Goal: Information Seeking & Learning: Learn about a topic

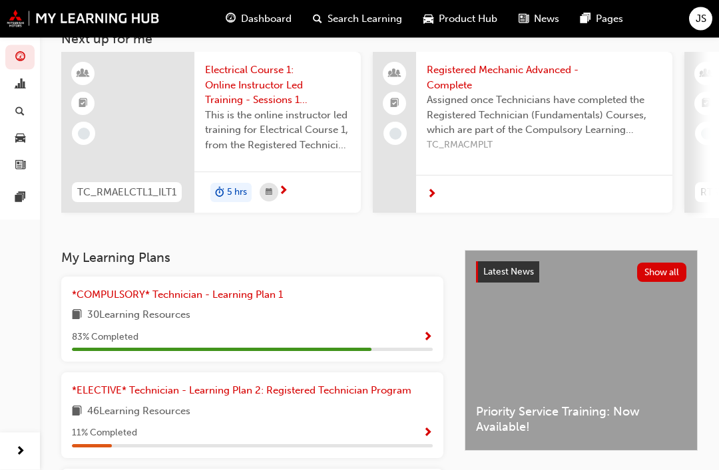
click at [423, 333] on span "Show Progress" at bounding box center [428, 339] width 10 height 12
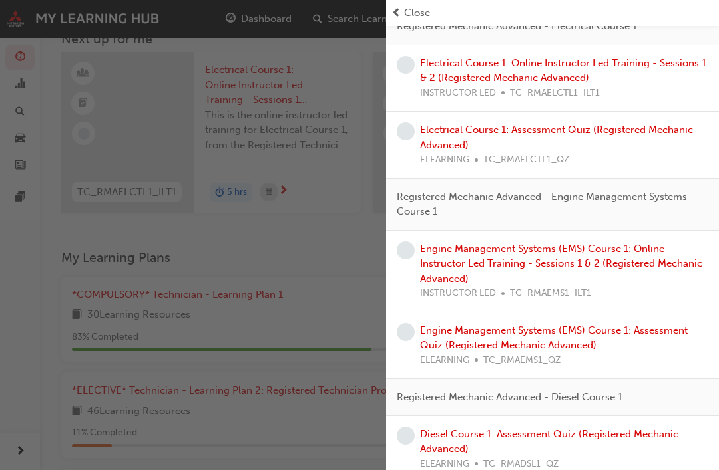
scroll to position [442, 0]
click at [104, 253] on div "button" at bounding box center [193, 235] width 386 height 470
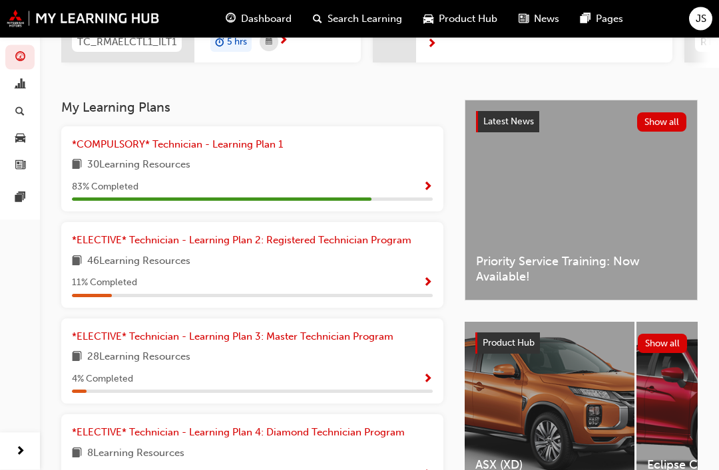
scroll to position [240, 0]
click at [379, 17] on span "Search Learning" at bounding box center [364, 18] width 75 height 15
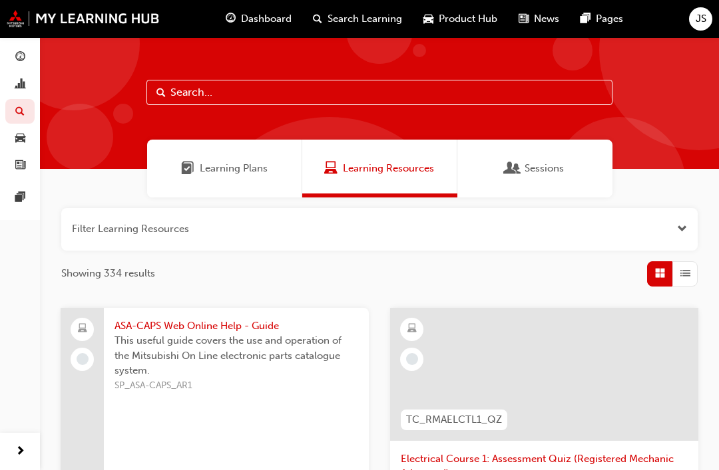
click at [568, 179] on div "Sessions" at bounding box center [534, 169] width 155 height 58
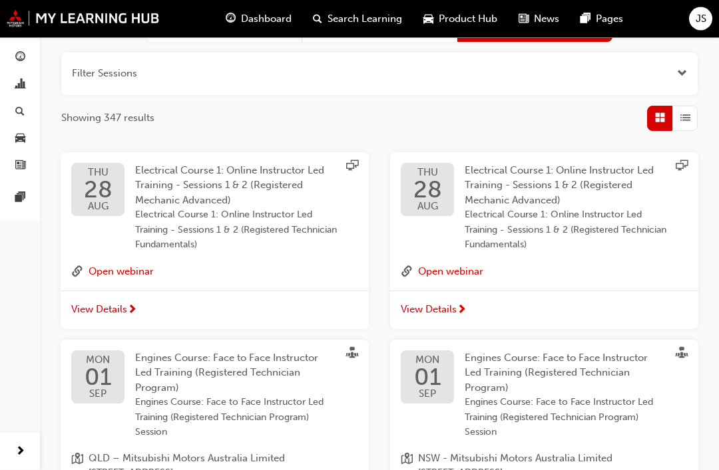
scroll to position [144, 0]
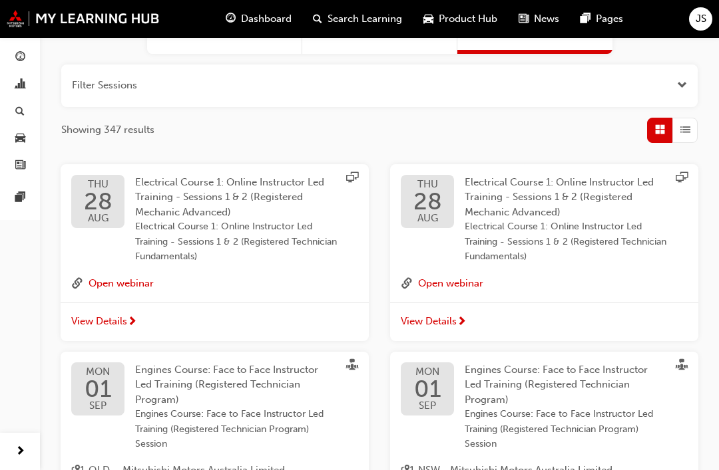
click at [90, 199] on span "28" at bounding box center [98, 202] width 29 height 24
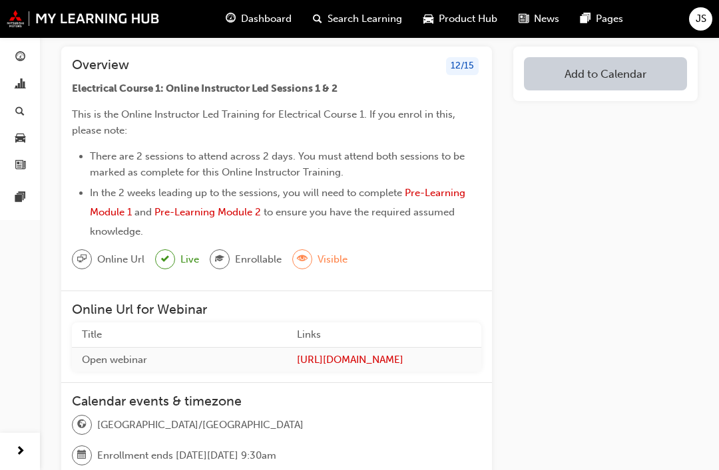
scroll to position [124, 0]
click at [91, 208] on span "Pre-Learning Module 1" at bounding box center [279, 203] width 378 height 31
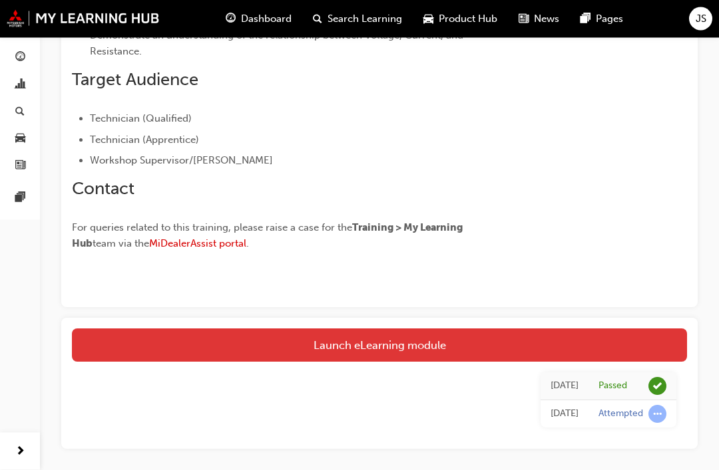
scroll to position [405, 0]
click at [618, 338] on link "Launch eLearning module" at bounding box center [379, 345] width 615 height 33
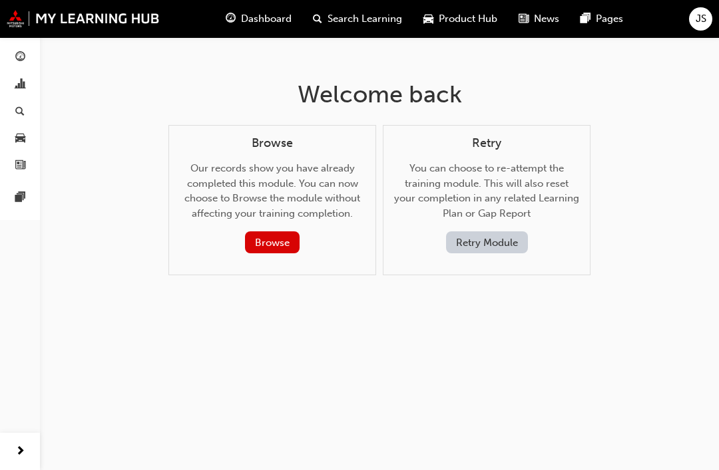
click at [498, 242] on button "Retry Module" at bounding box center [487, 243] width 82 height 22
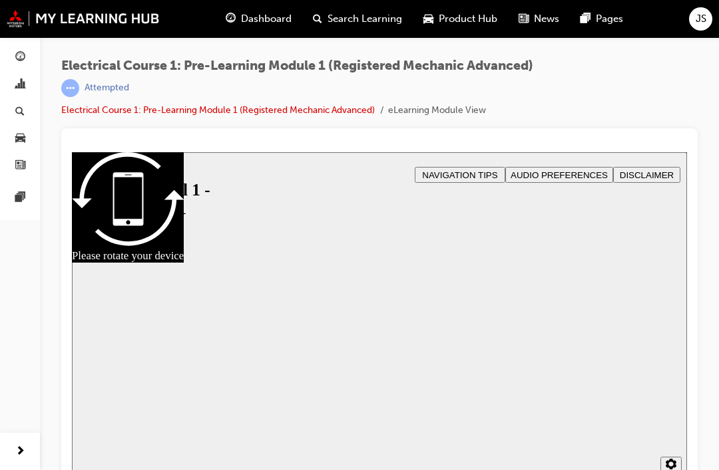
scroll to position [17, 0]
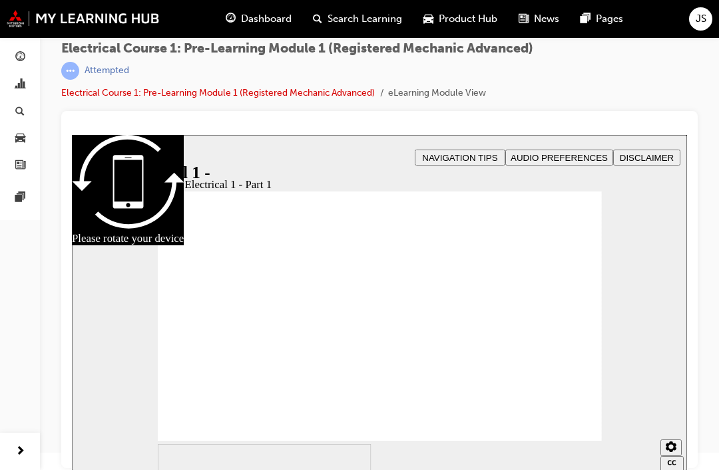
checkbox input "true"
radio input "true"
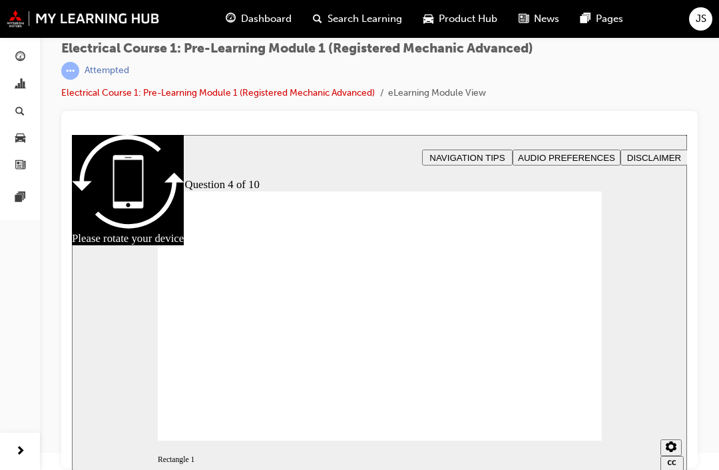
radio input "true"
radio input "false"
radio input "true"
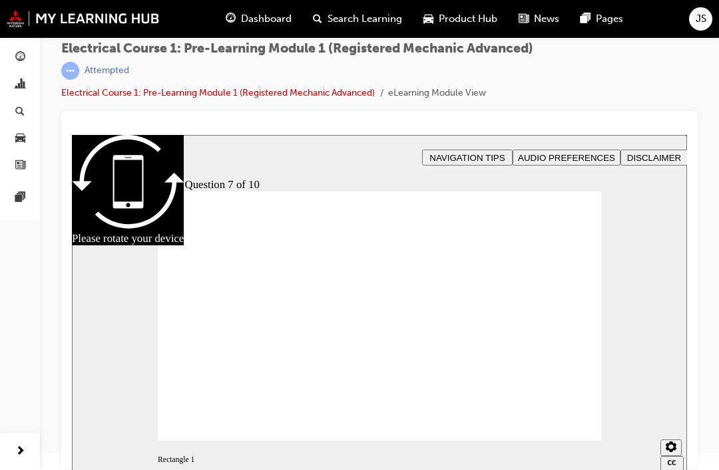
radio input "true"
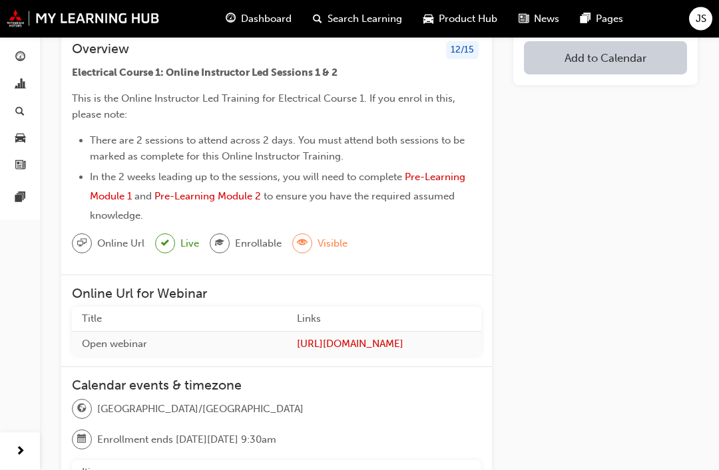
scroll to position [141, 0]
click at [239, 197] on span "Pre-Learning Module 2" at bounding box center [207, 196] width 106 height 12
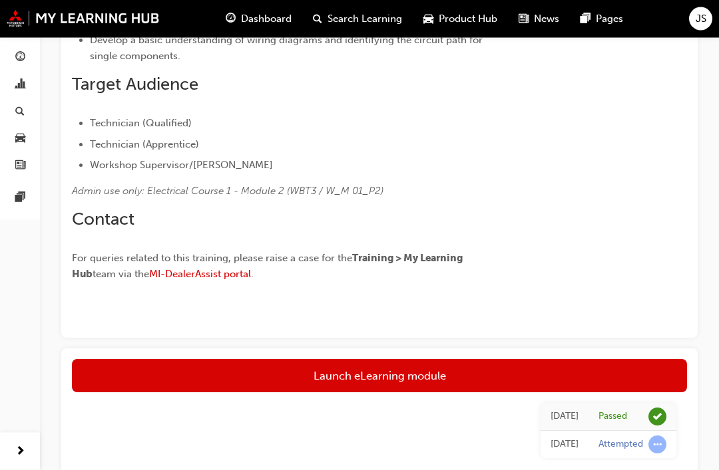
scroll to position [449, 0]
click at [637, 365] on link "Launch eLearning module" at bounding box center [379, 375] width 615 height 33
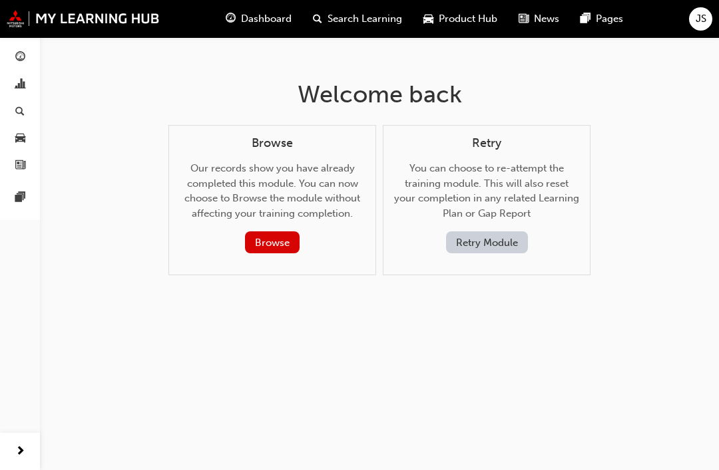
click at [512, 242] on button "Retry Module" at bounding box center [487, 243] width 82 height 22
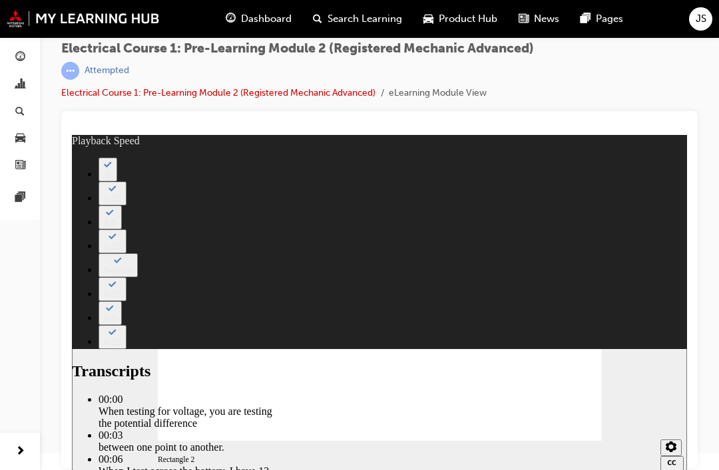
type input "30"
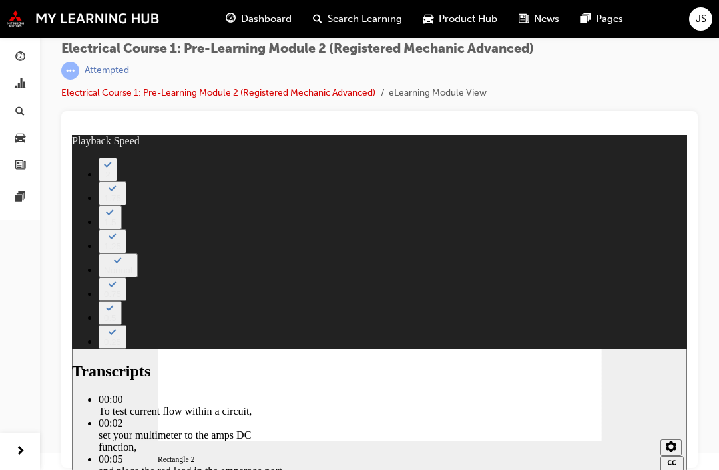
type input "30"
type input "15"
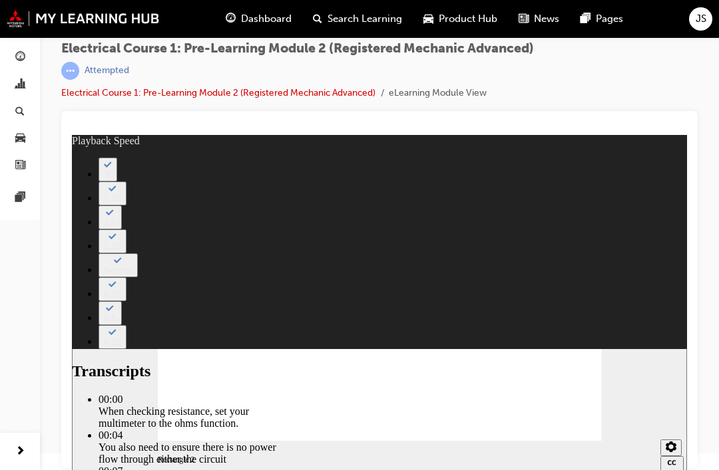
type input "24"
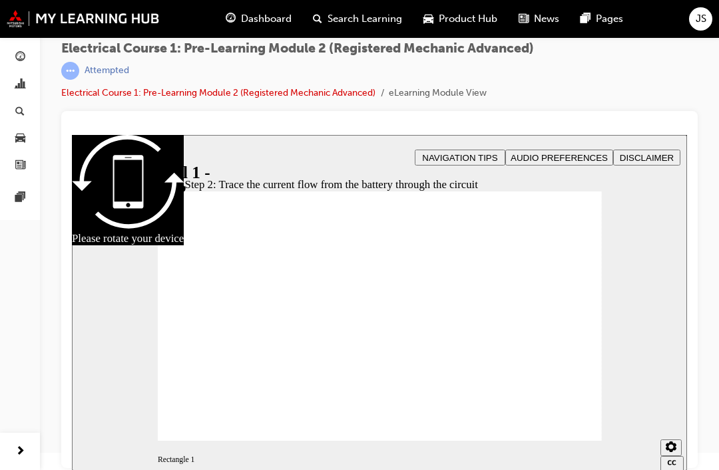
click at [612, 415] on div "slide: Step 2: Trace the current flow from the battery through the circuit Rect…" at bounding box center [379, 303] width 615 height 336
click at [622, 316] on div "slide: Wiring colour codes Rectangle 1 Rectangle 3 Wiring colour codes If a cab…" at bounding box center [379, 303] width 615 height 336
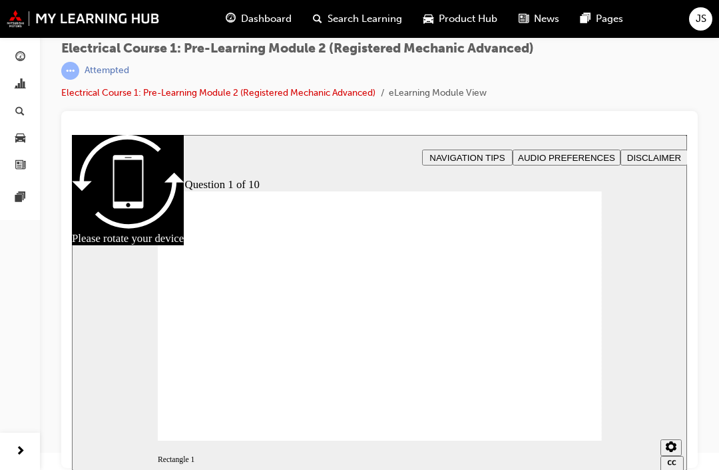
radio input "true"
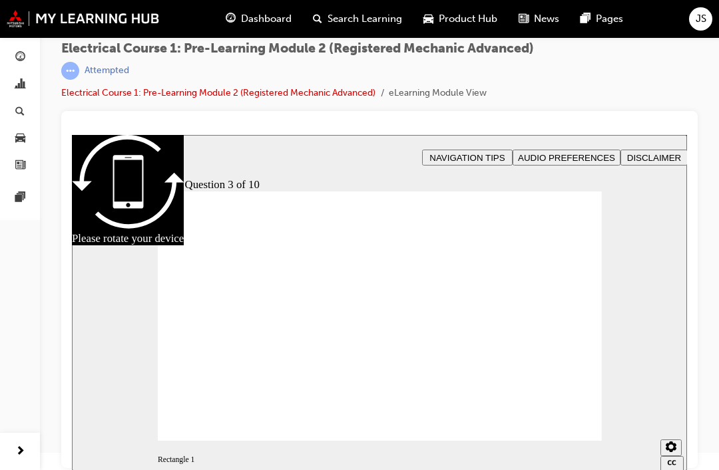
radio input "true"
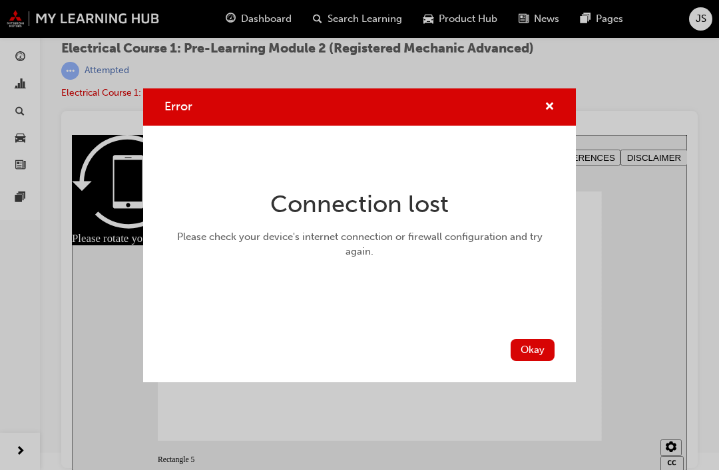
click at [538, 342] on button "Okay" at bounding box center [532, 350] width 44 height 22
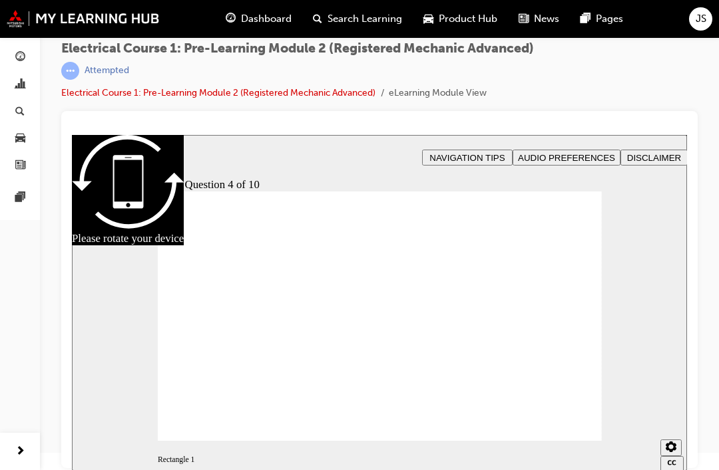
radio input "true"
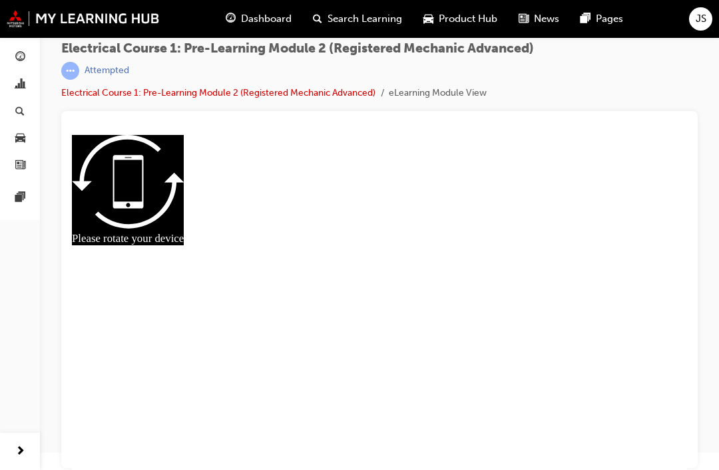
radio input "true"
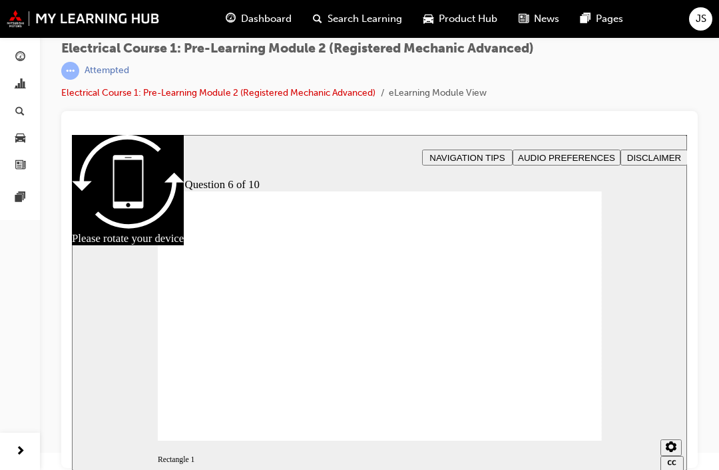
radio input "false"
radio input "true"
radio input "false"
radio input "true"
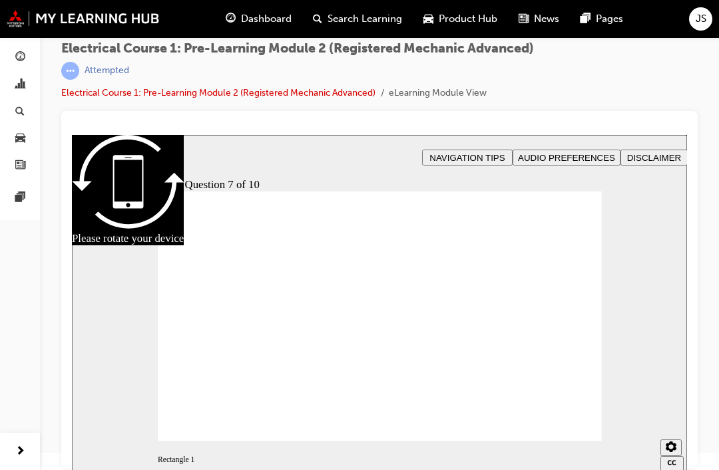
radio input "true"
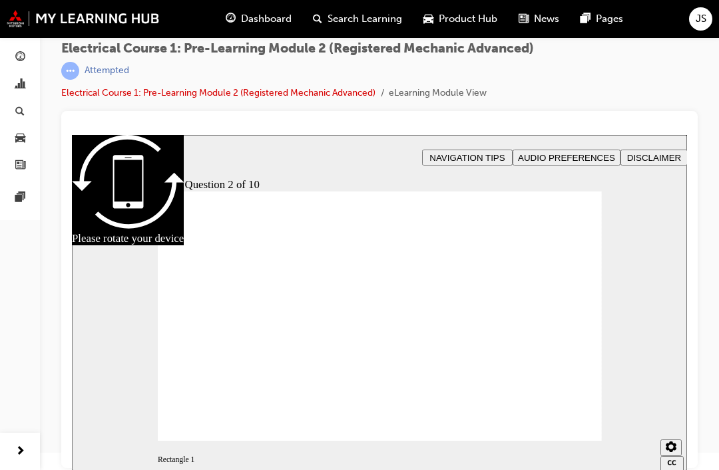
radio input "true"
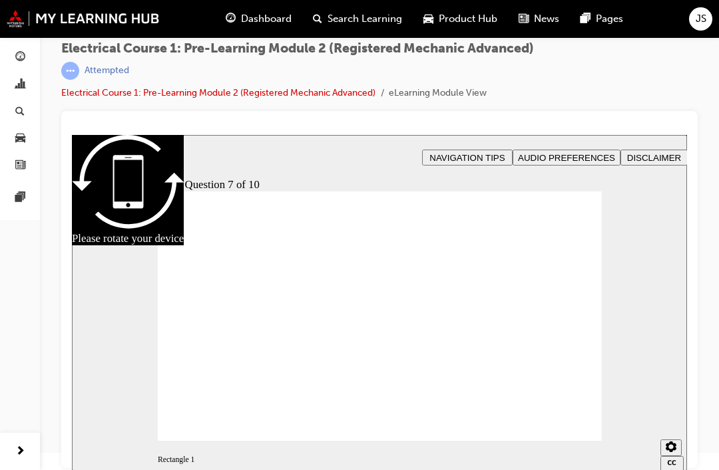
radio input "true"
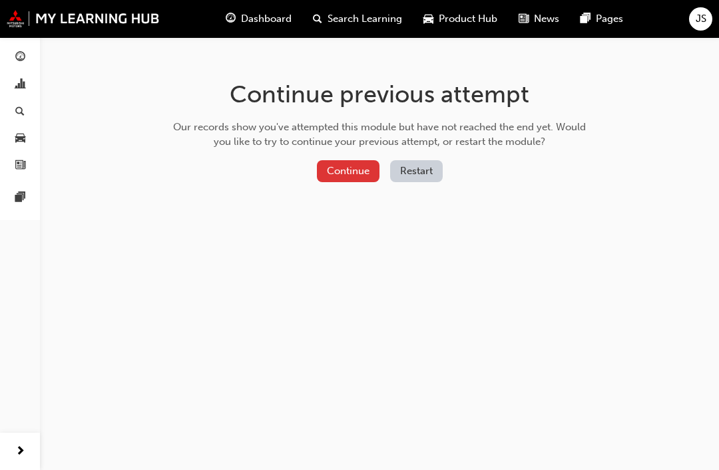
click at [352, 176] on button "Continue" at bounding box center [348, 171] width 63 height 22
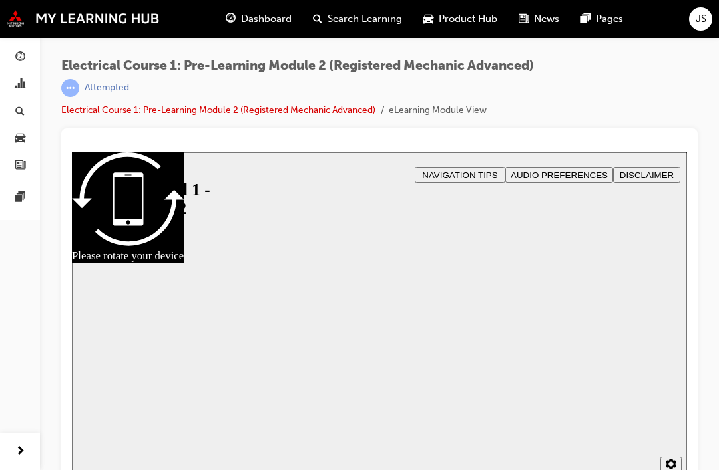
scroll to position [17, 0]
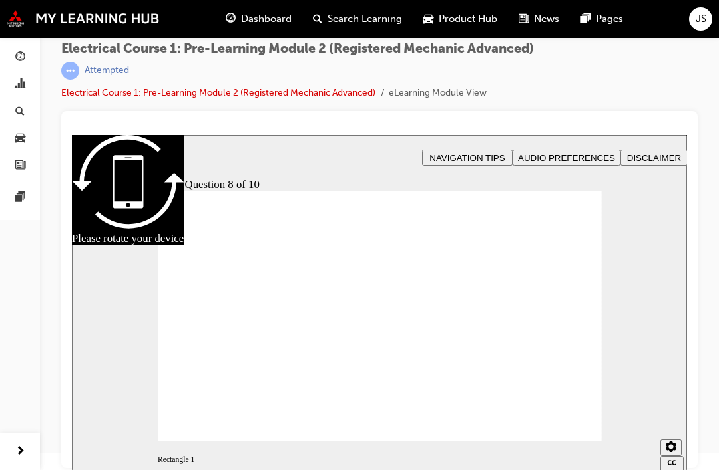
radio input "true"
click at [281, 20] on span "Dashboard" at bounding box center [266, 18] width 51 height 15
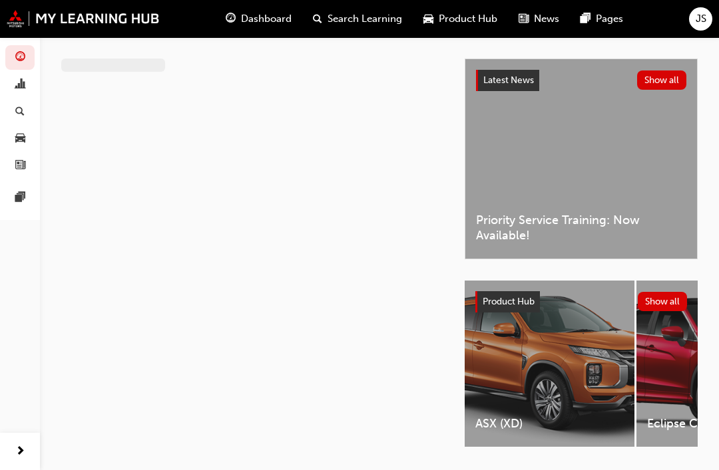
click at [373, 20] on span "Search Learning" at bounding box center [364, 18] width 75 height 15
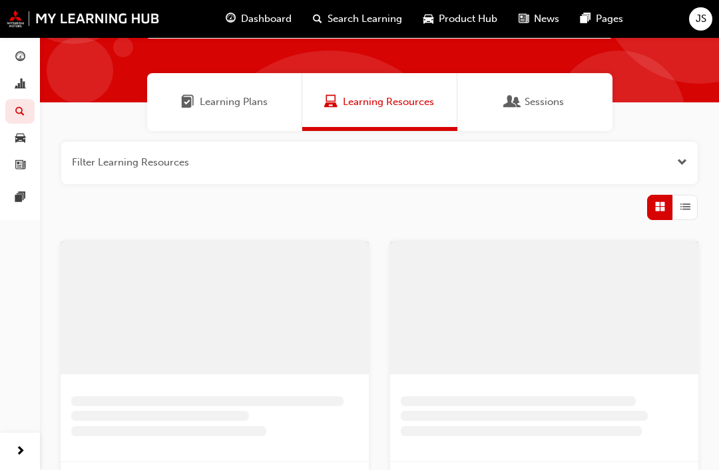
scroll to position [64, 0]
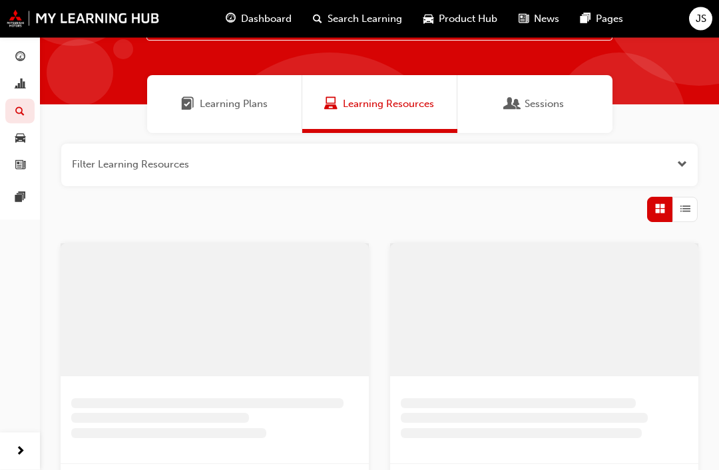
click at [546, 104] on span "Sessions" at bounding box center [543, 104] width 39 height 15
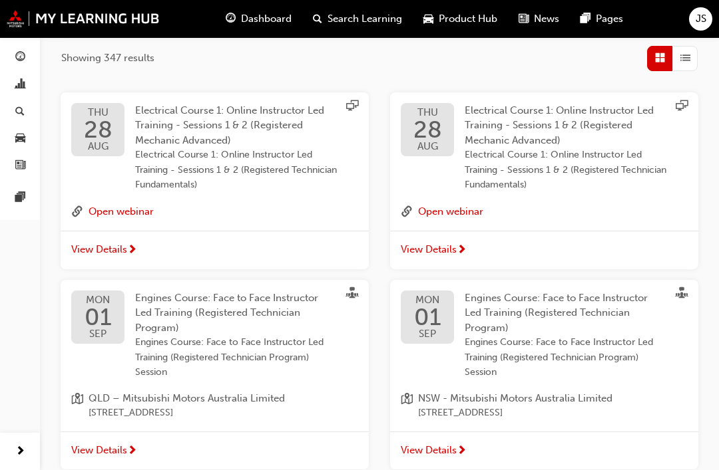
scroll to position [215, 0]
click at [83, 249] on span "View Details" at bounding box center [99, 250] width 56 height 15
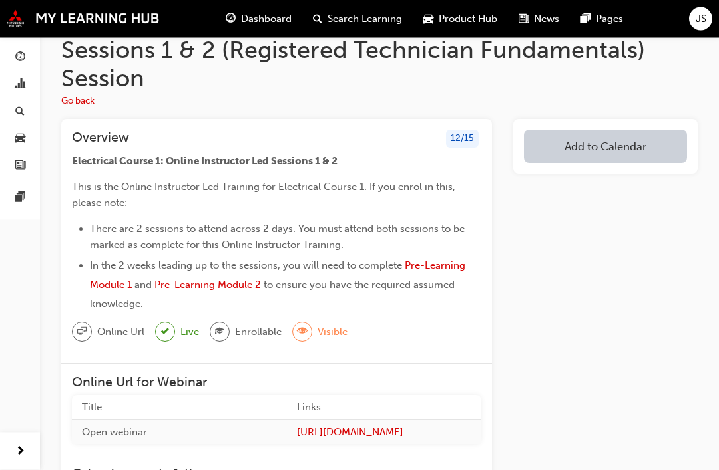
scroll to position [33, 0]
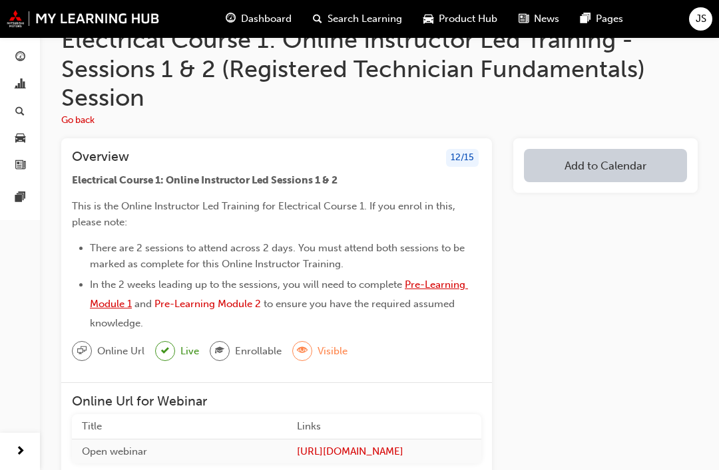
click at [445, 285] on span "Pre-Learning Module 1" at bounding box center [279, 294] width 378 height 31
click at [238, 291] on li "In the 2 weeks leading up to the sessions, you will need to complete Pre-Learni…" at bounding box center [285, 304] width 391 height 55
click at [227, 303] on span "Pre-Learning Module 2" at bounding box center [207, 304] width 106 height 12
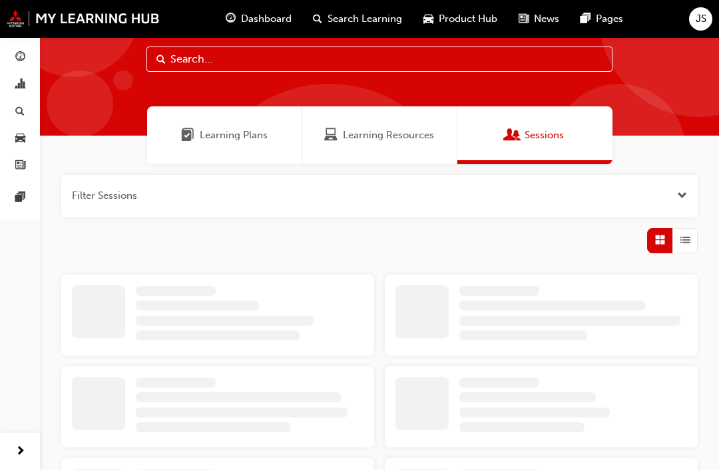
scroll to position [73, 0]
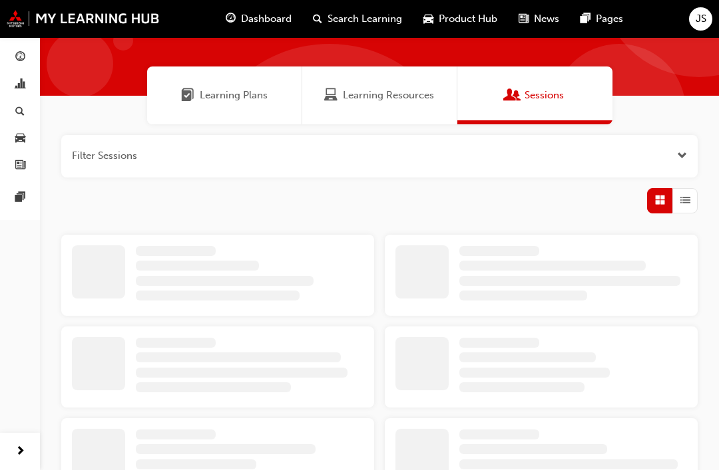
click at [182, 95] on span "Learning Plans" at bounding box center [187, 95] width 13 height 15
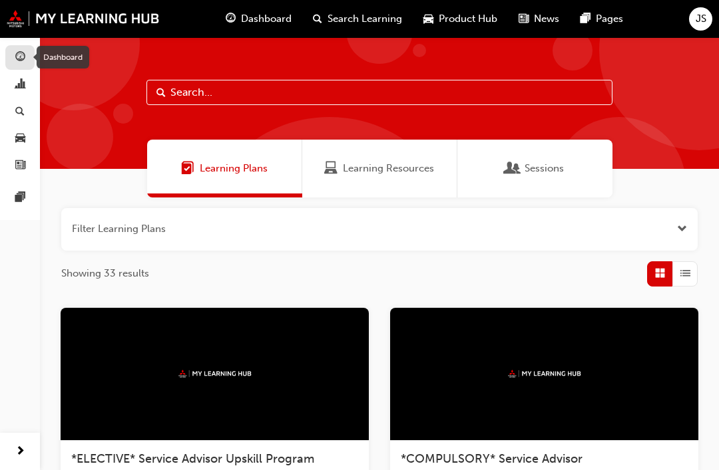
click at [22, 56] on span "guage-icon" at bounding box center [20, 58] width 10 height 12
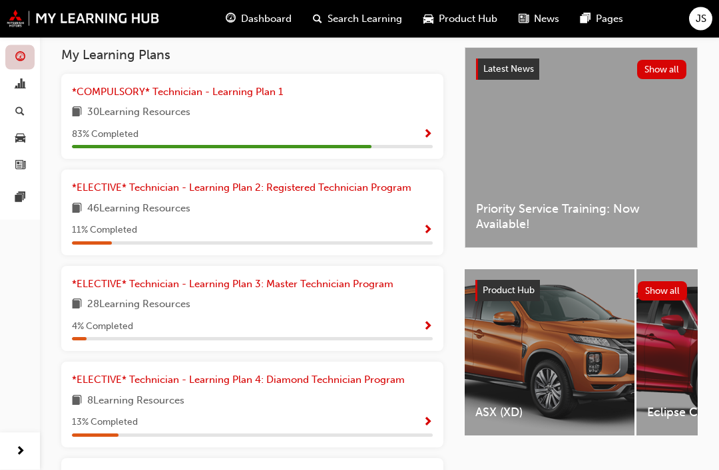
scroll to position [291, 0]
click at [79, 96] on link "*COMPULSORY* Technician - Learning Plan 1" at bounding box center [180, 92] width 216 height 15
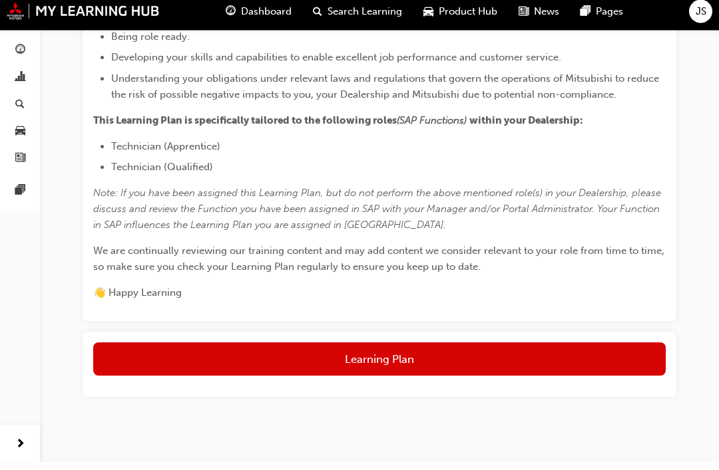
scroll to position [374, 0]
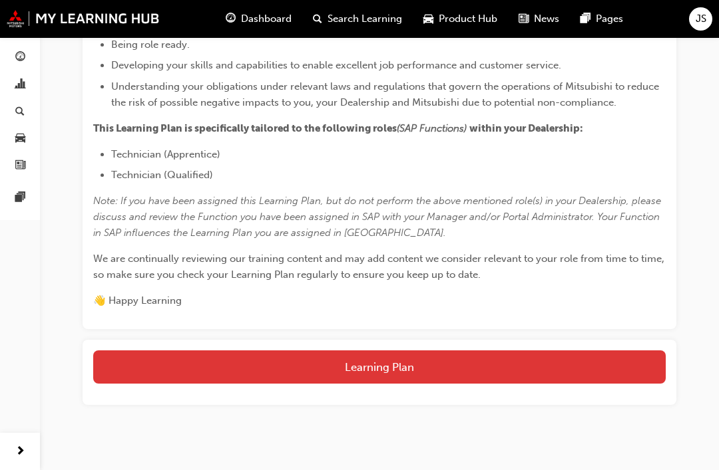
click at [526, 366] on button "Learning Plan" at bounding box center [379, 367] width 572 height 33
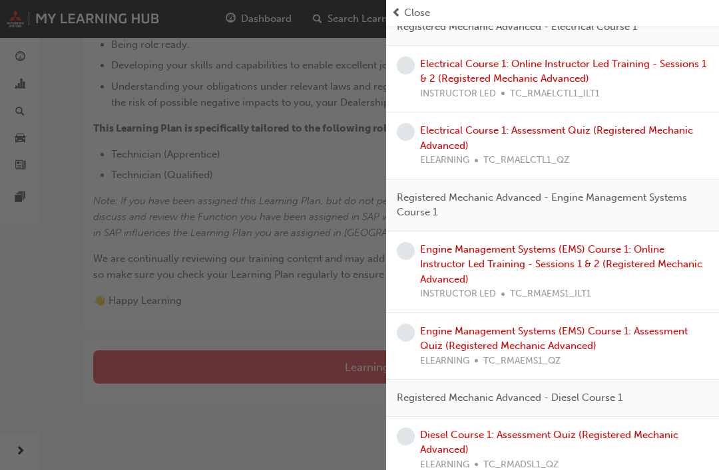
scroll to position [442, 0]
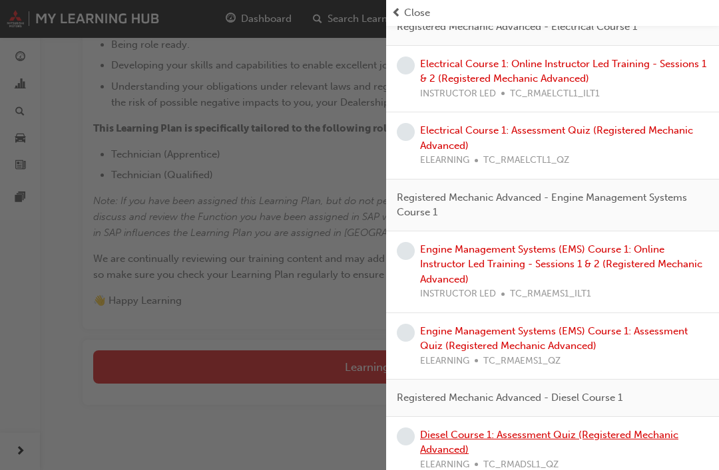
click at [584, 429] on link "Diesel Course 1: Assessment Quiz (Registered Mechanic Advanced)" at bounding box center [549, 442] width 258 height 27
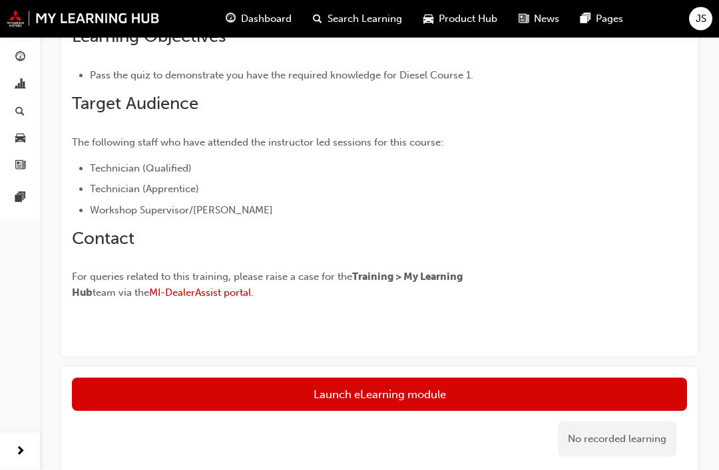
scroll to position [429, 0]
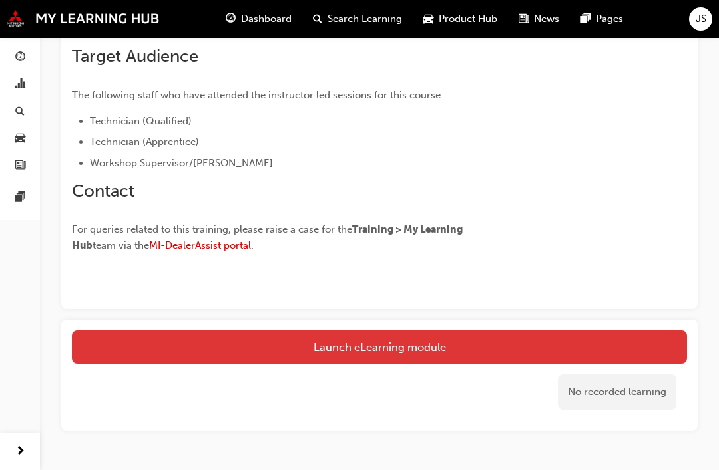
click at [582, 344] on link "Launch eLearning module" at bounding box center [379, 347] width 615 height 33
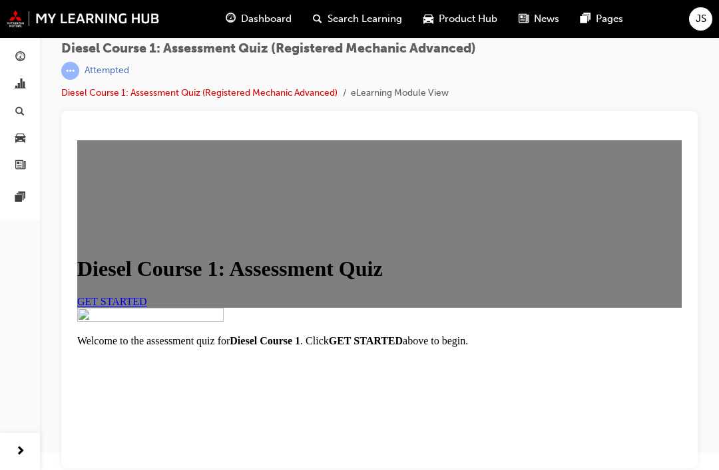
scroll to position [152, 0]
click at [147, 296] on span "GET STARTED" at bounding box center [112, 301] width 70 height 11
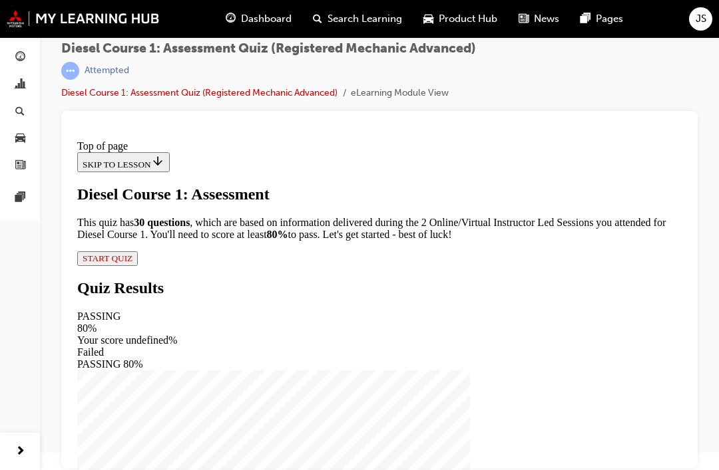
scroll to position [144, 0]
click at [138, 266] on button "START QUIZ" at bounding box center [107, 259] width 61 height 15
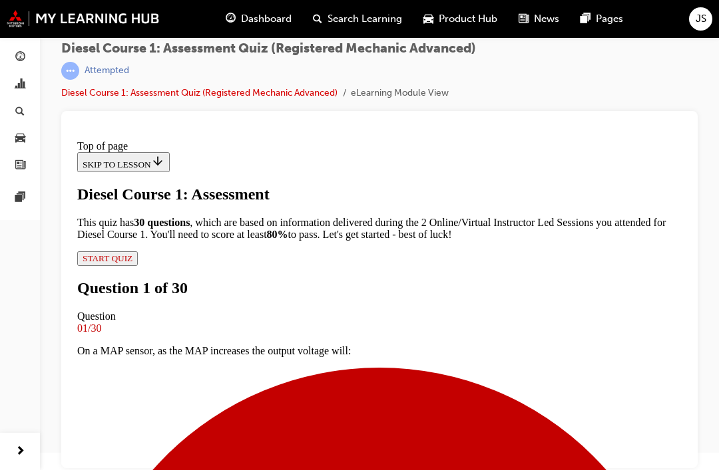
scroll to position [266, 0]
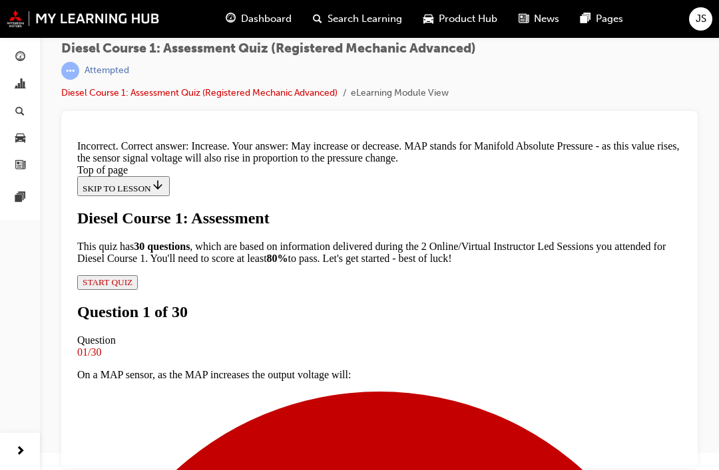
scroll to position [403, 0]
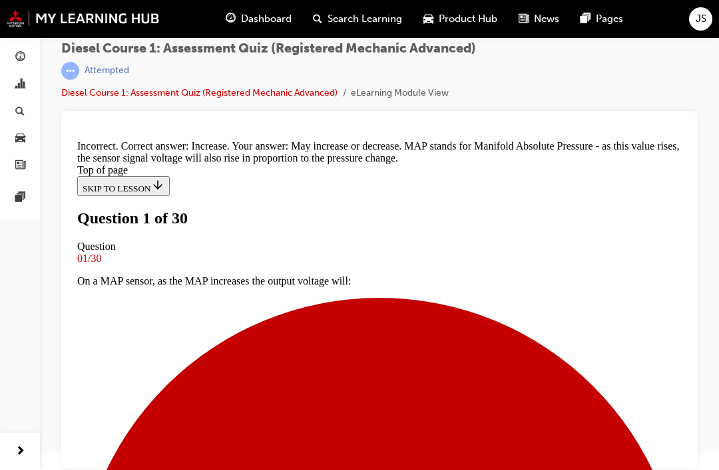
scroll to position [234, 0]
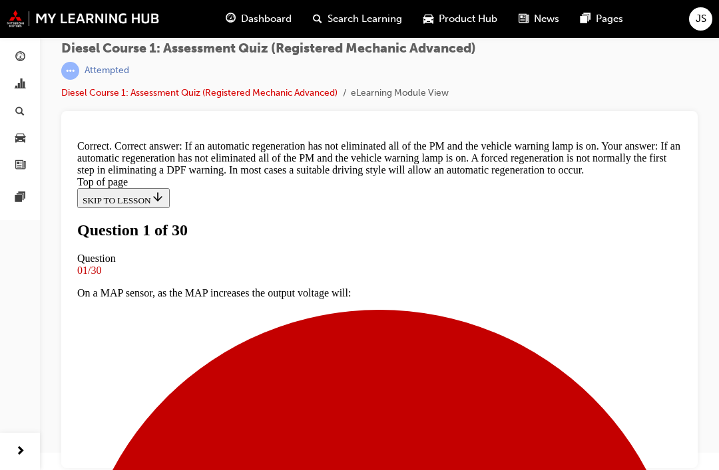
scroll to position [16, 0]
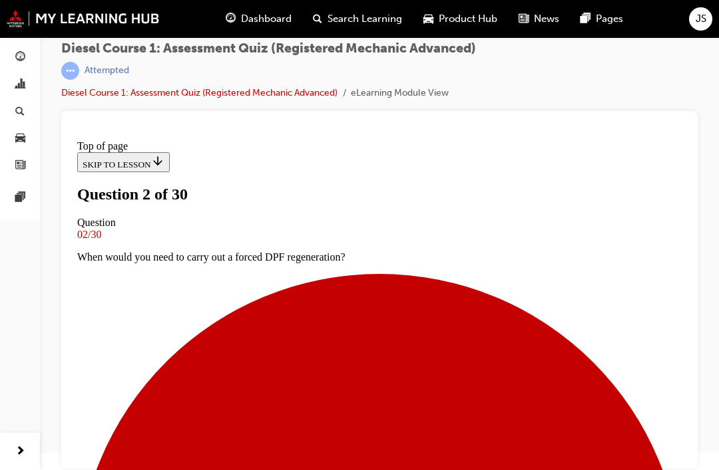
scroll to position [170, 0]
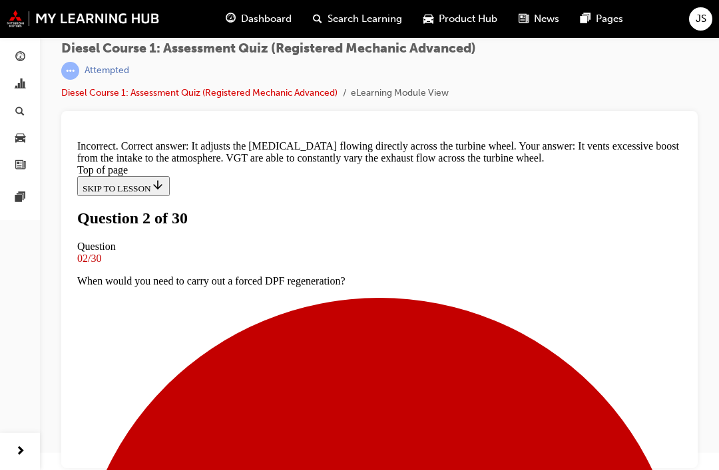
scroll to position [441, 0]
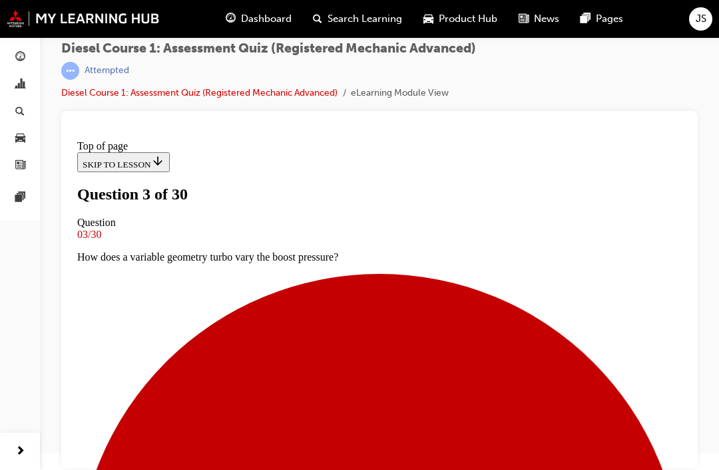
scroll to position [178, 0]
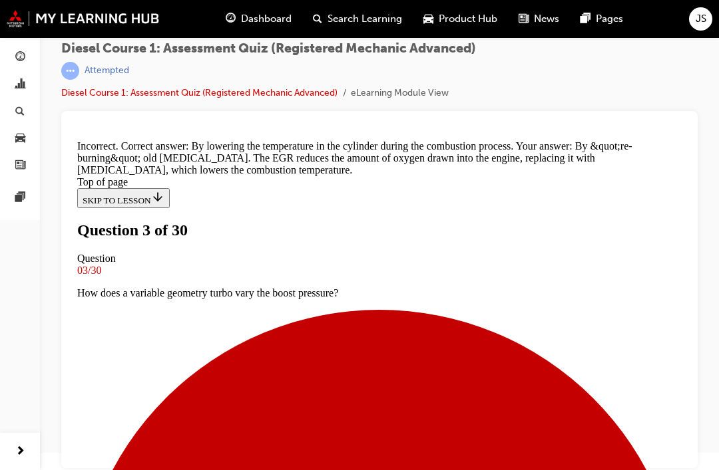
scroll to position [240, 0]
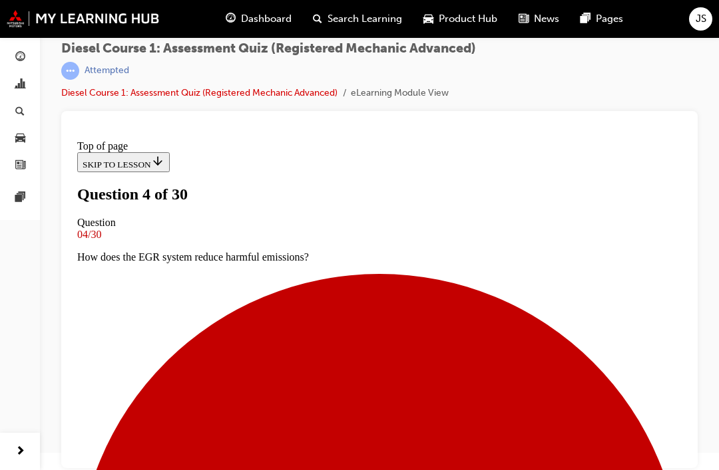
scroll to position [213, 0]
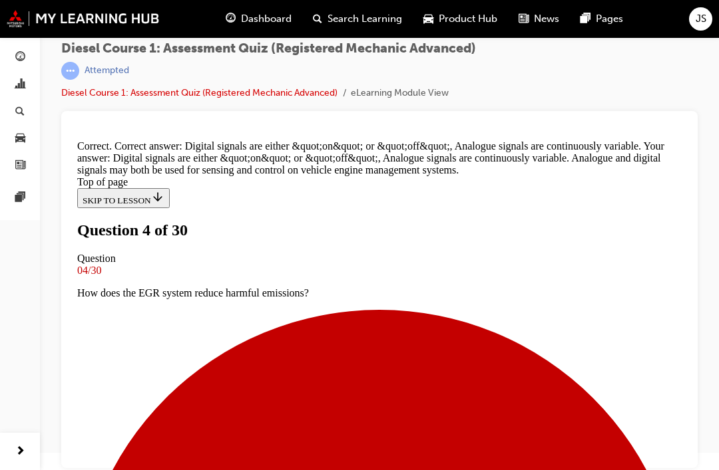
scroll to position [433, 0]
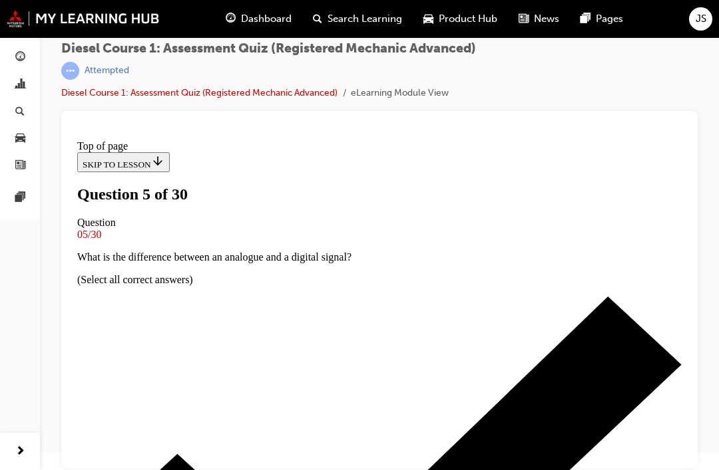
scroll to position [169, 0]
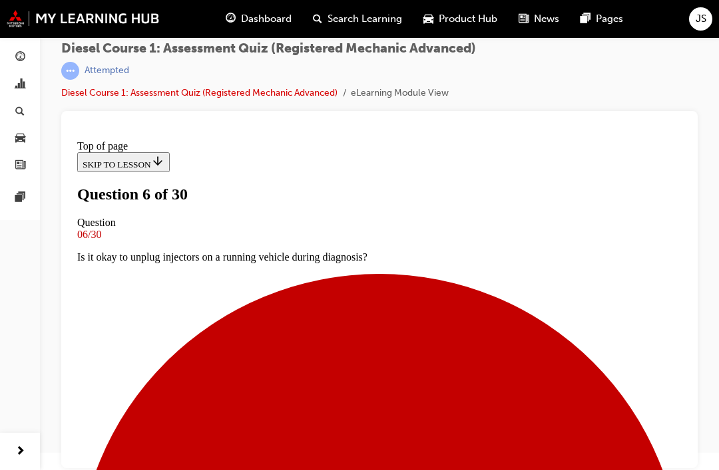
scroll to position [203, 0]
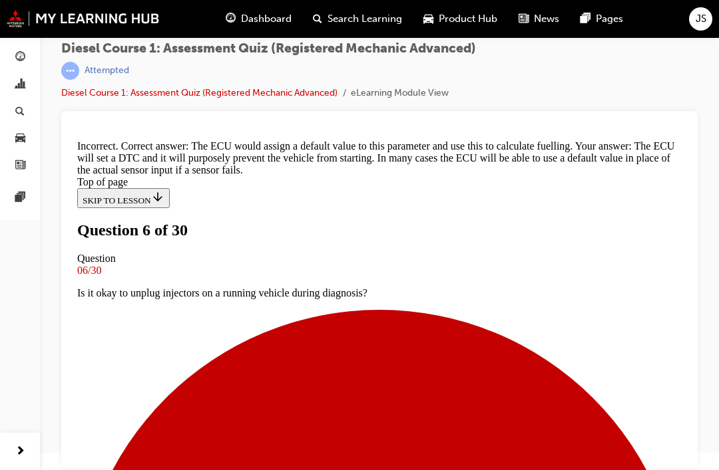
scroll to position [451, 0]
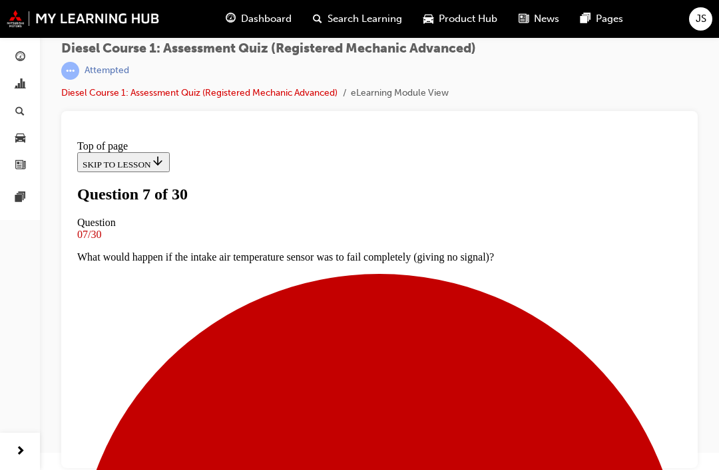
scroll to position [154, 0]
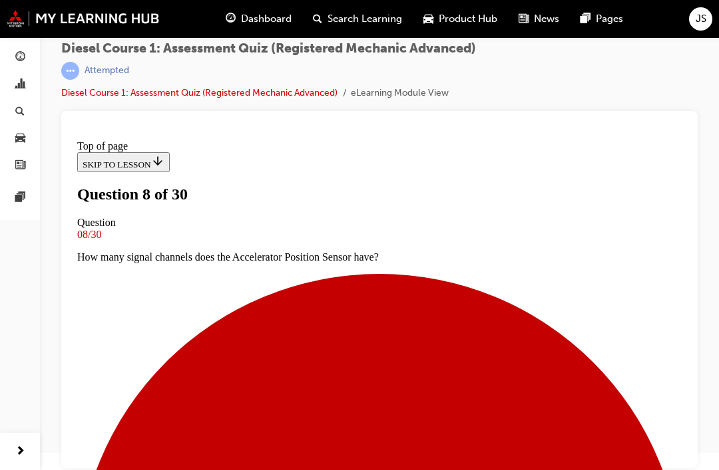
scroll to position [122, 0]
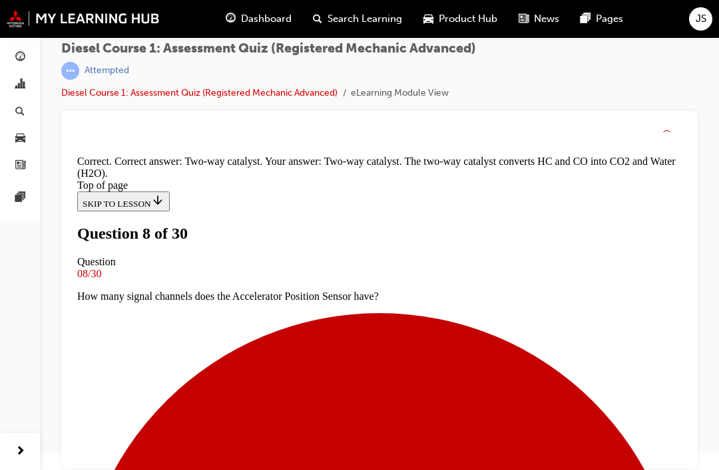
scroll to position [391, 0]
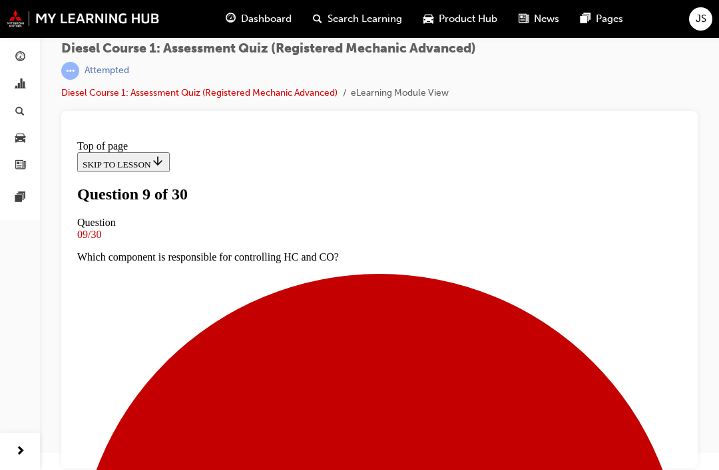
scroll to position [135, 0]
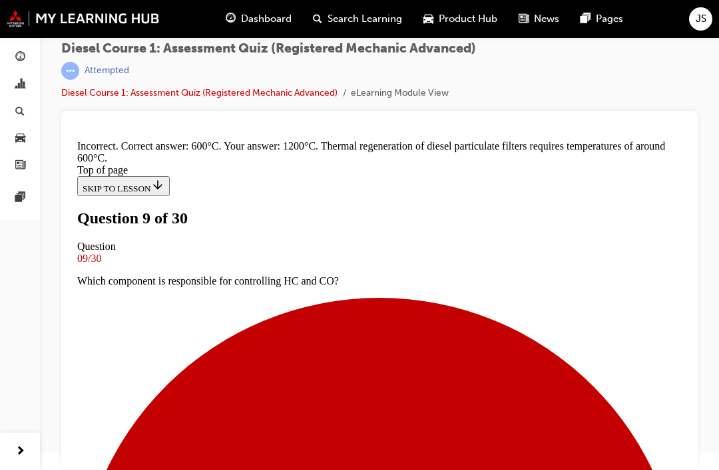
scroll to position [388, 0]
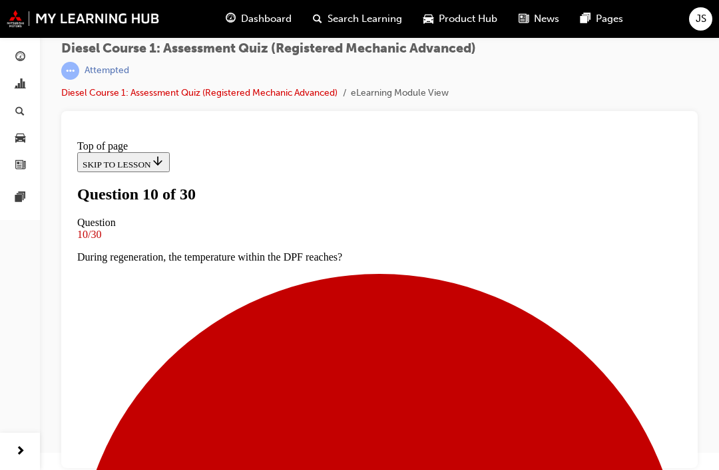
scroll to position [157, 0]
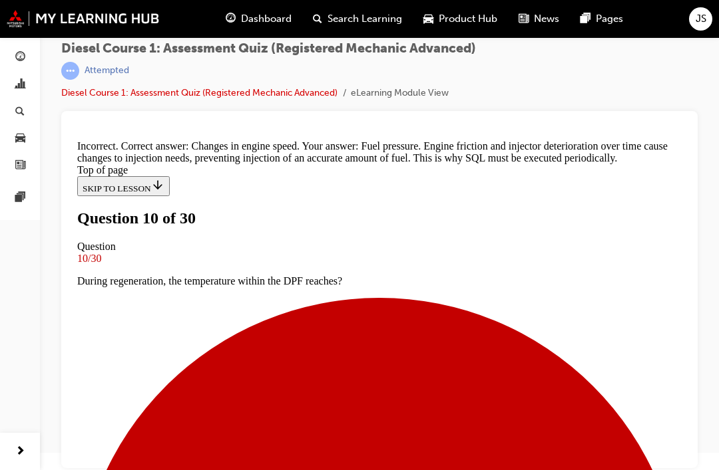
scroll to position [464, 0]
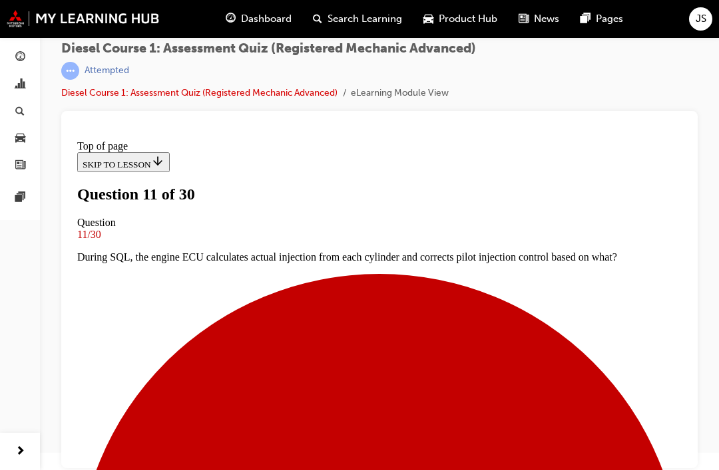
scroll to position [174, 0]
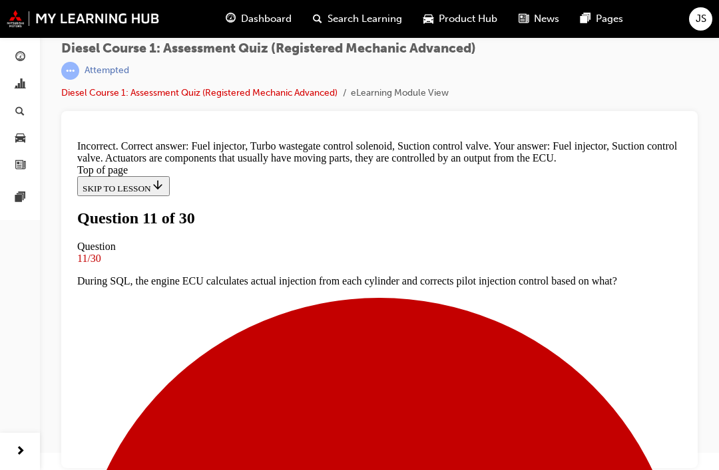
scroll to position [209, 0]
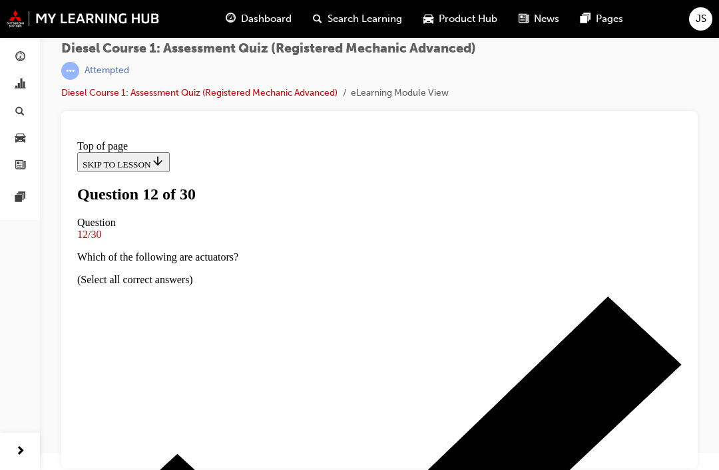
scroll to position [298, 0]
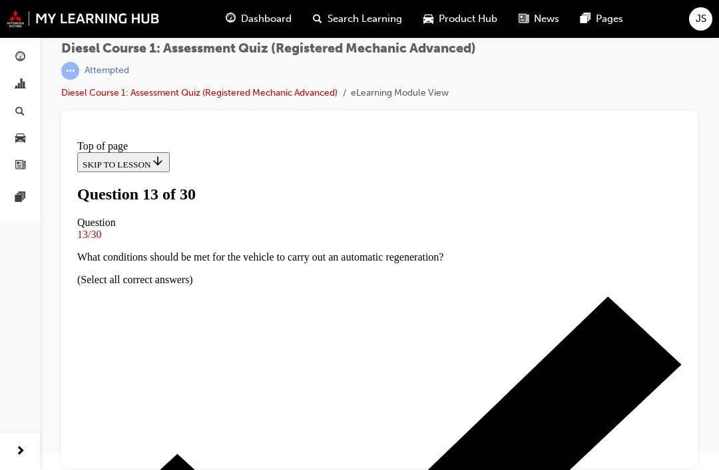
scroll to position [169, 0]
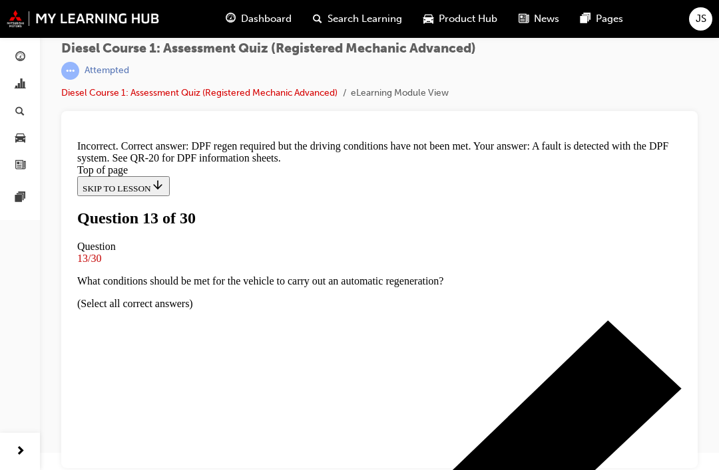
scroll to position [150, 0]
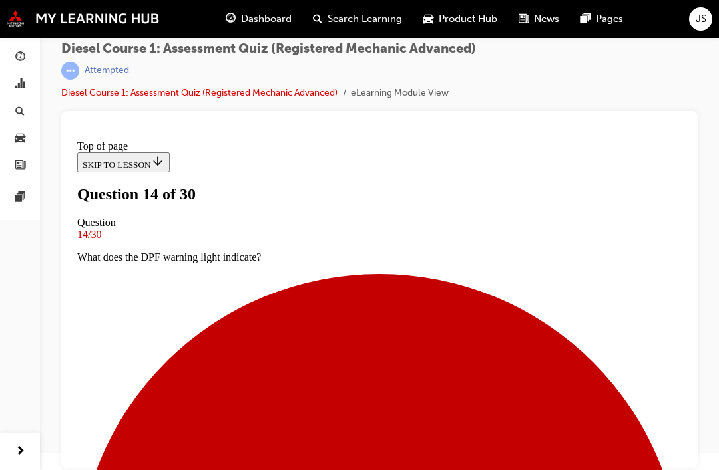
scroll to position [278, 0]
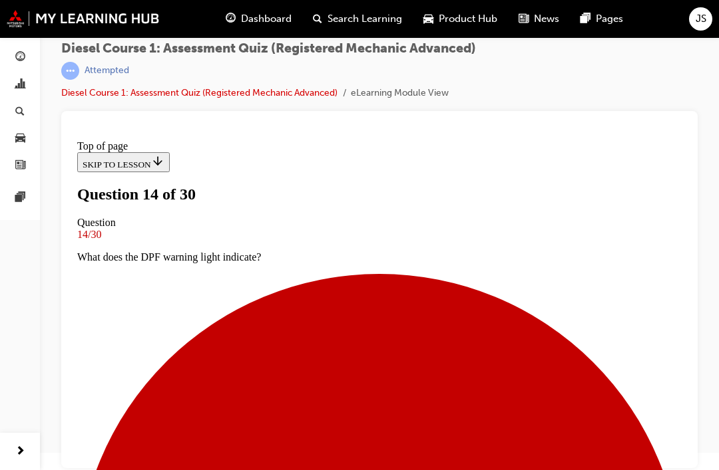
scroll to position [195, 0]
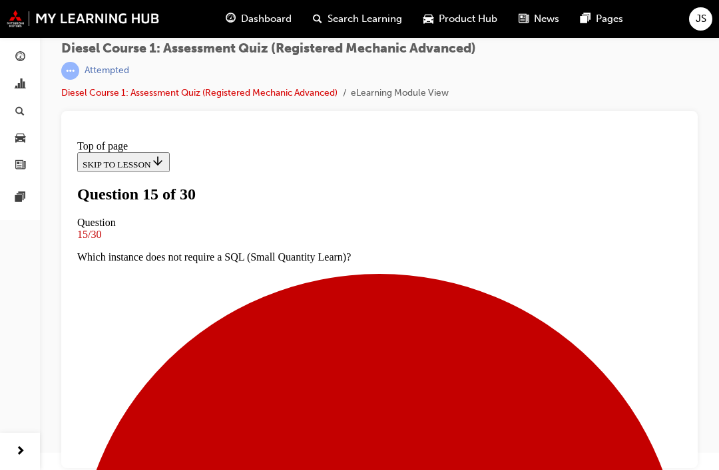
scroll to position [159, 0]
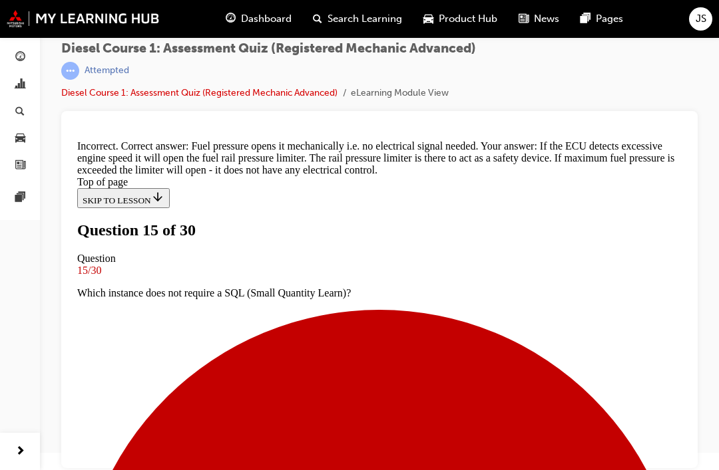
scroll to position [396, 0]
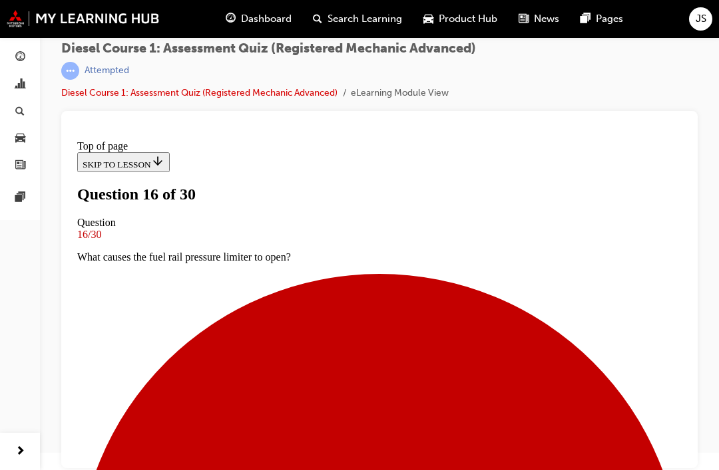
scroll to position [238, 0]
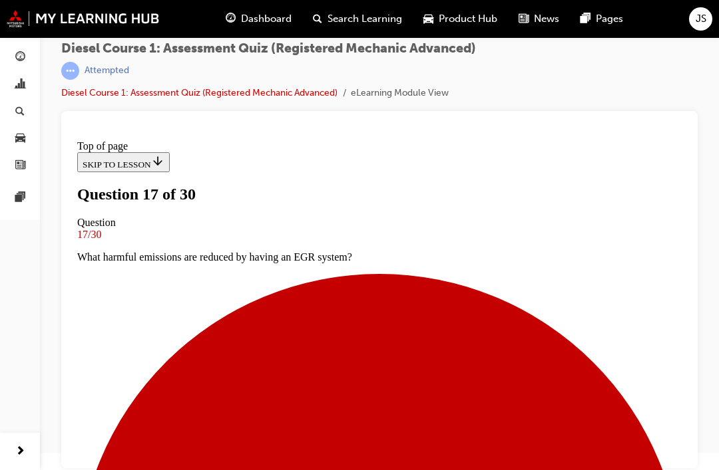
scroll to position [252, 0]
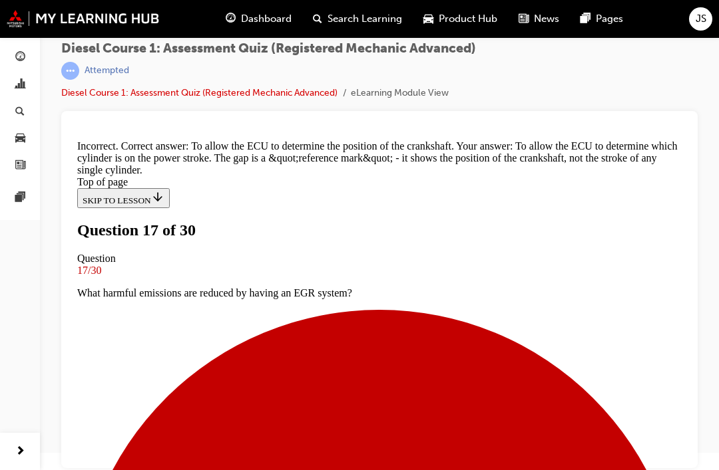
scroll to position [201, 0]
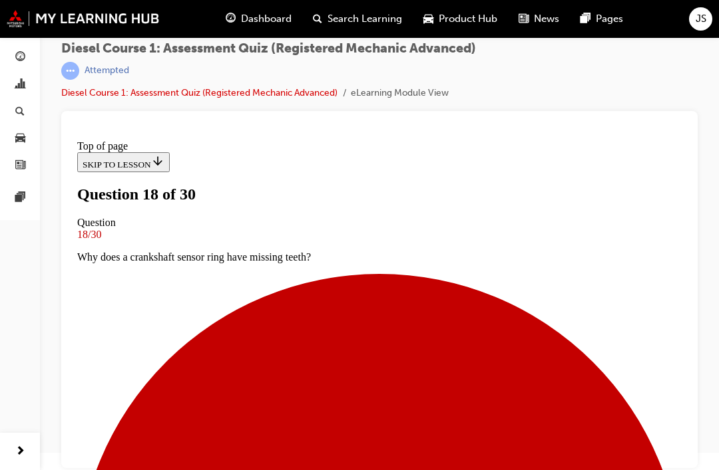
scroll to position [147, 0]
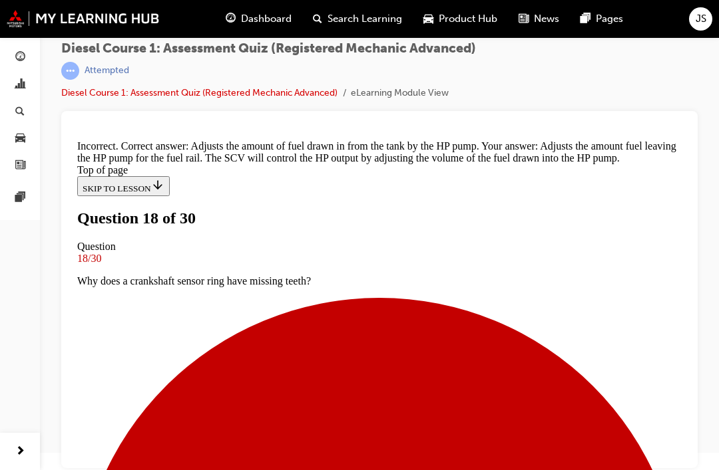
scroll to position [464, 0]
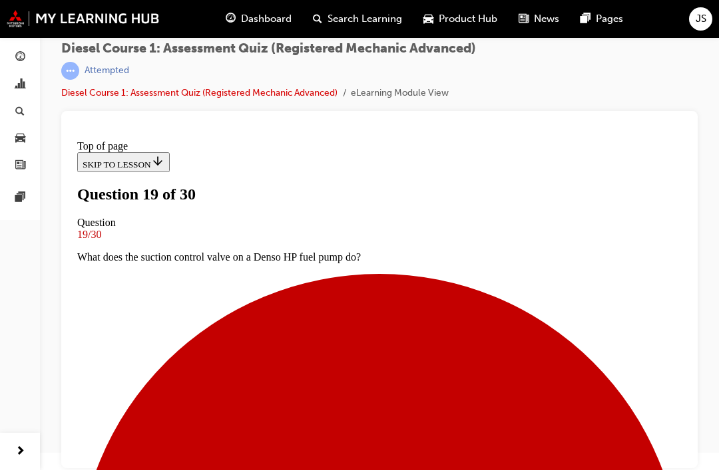
scroll to position [197, 0]
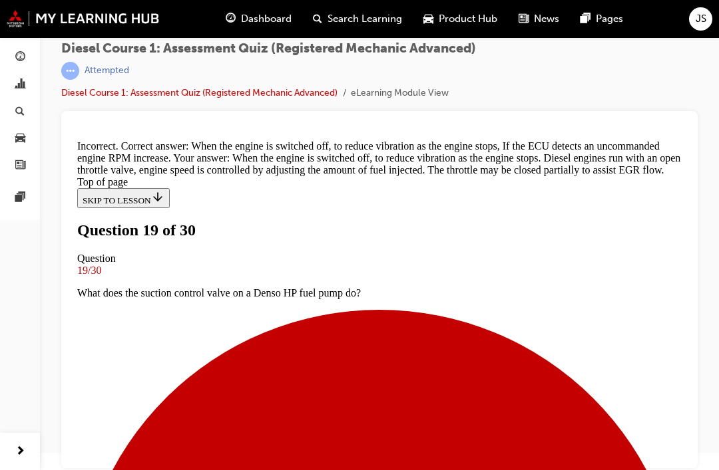
scroll to position [468, 0]
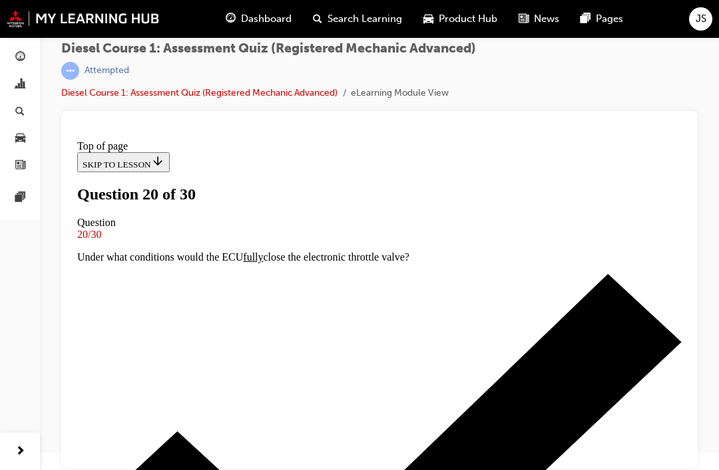
scroll to position [186, 0]
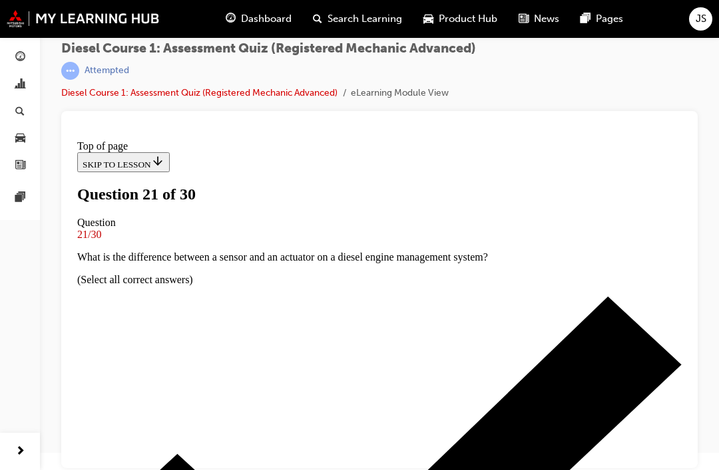
scroll to position [154, 0]
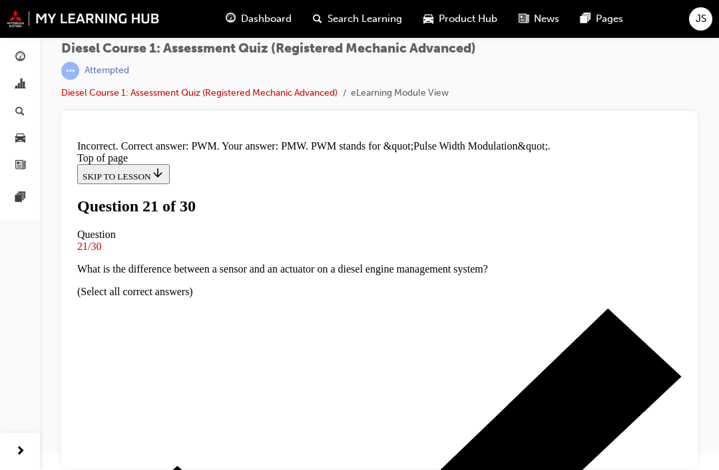
scroll to position [385, 0]
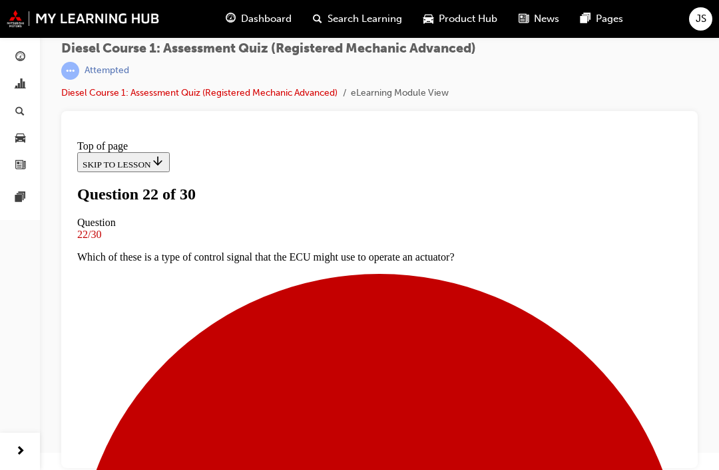
scroll to position [213, 0]
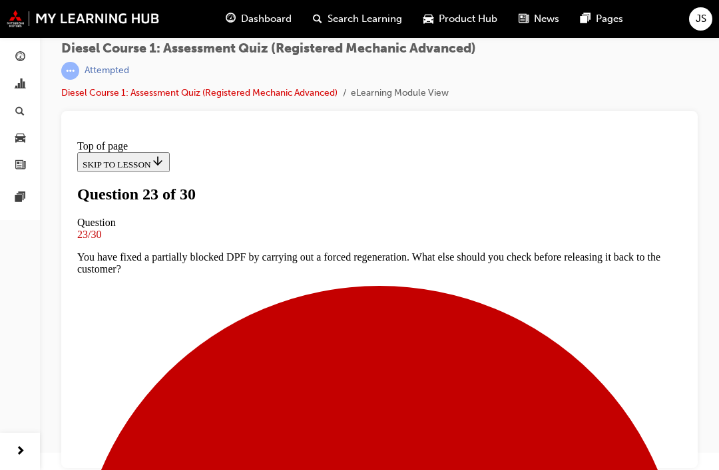
scroll to position [56, 0]
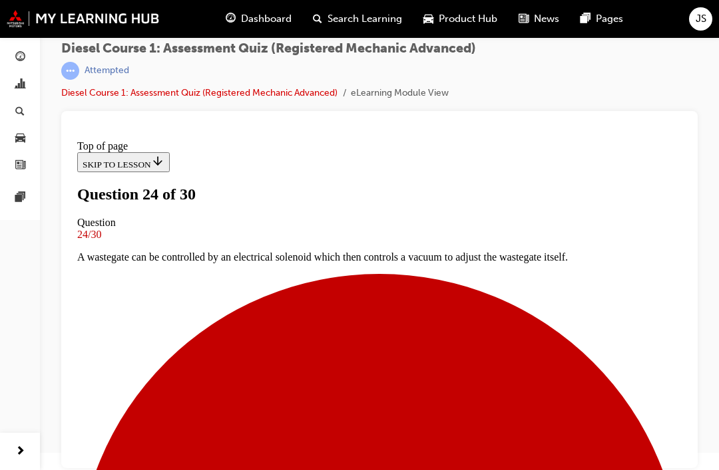
scroll to position [78, 0]
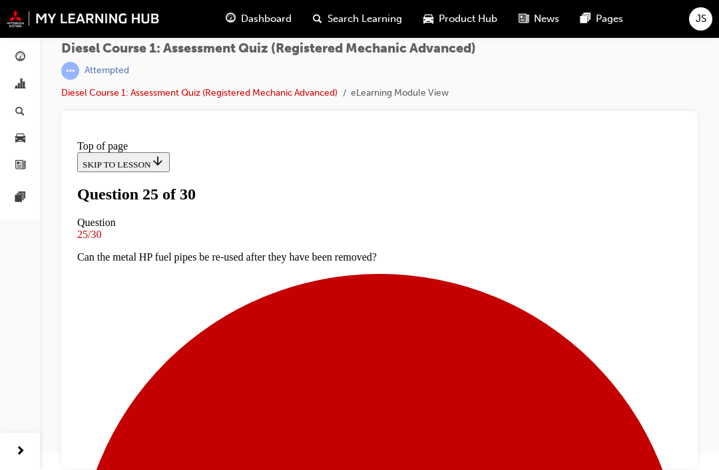
scroll to position [93, 0]
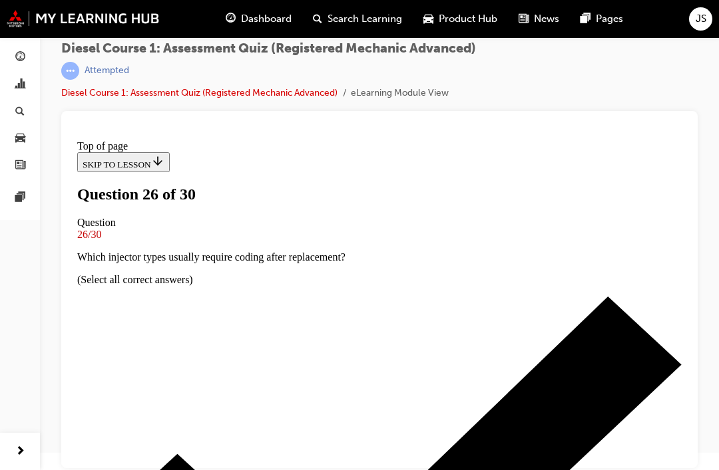
scroll to position [126, 0]
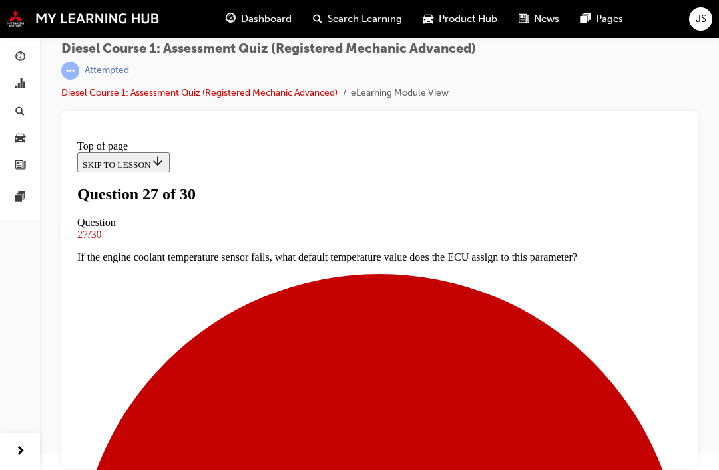
scroll to position [92, 0]
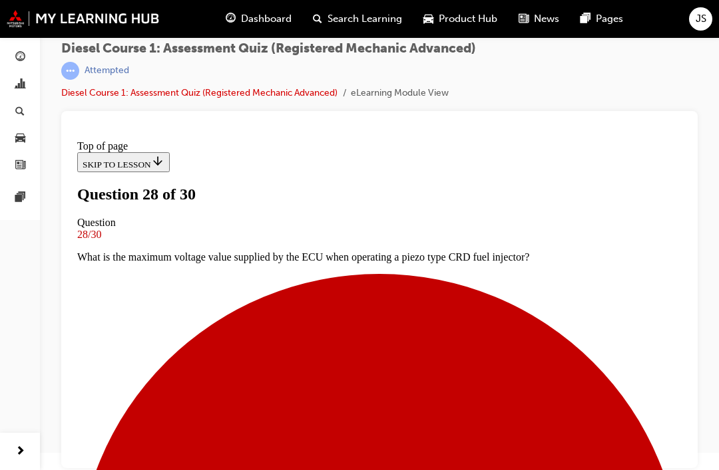
scroll to position [110, 0]
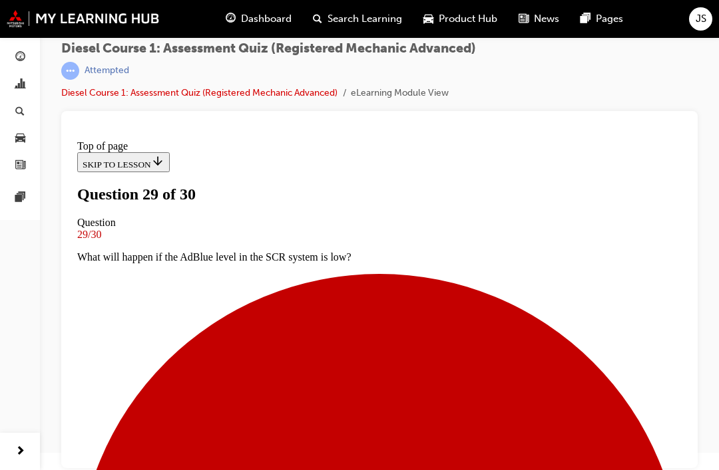
scroll to position [231, 0]
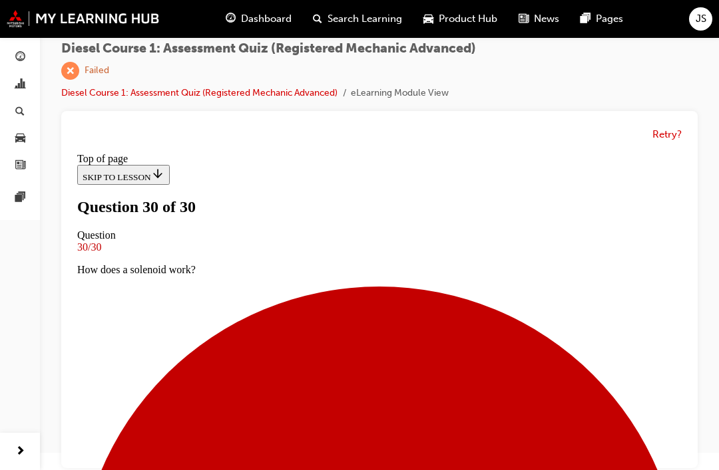
scroll to position [307, 0]
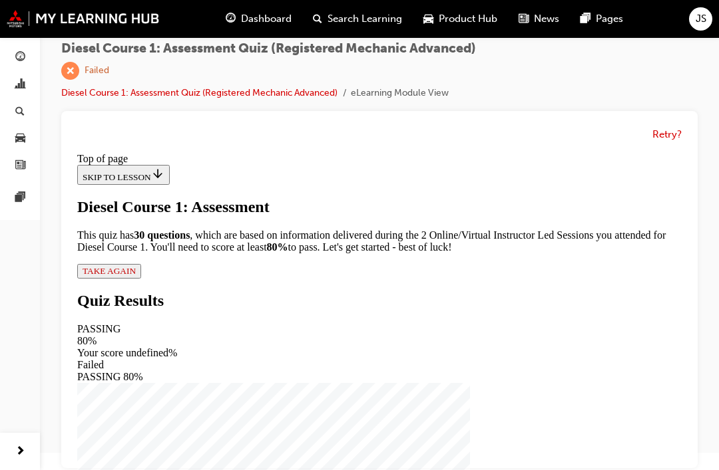
scroll to position [151, 0]
